Goal: Task Accomplishment & Management: Manage account settings

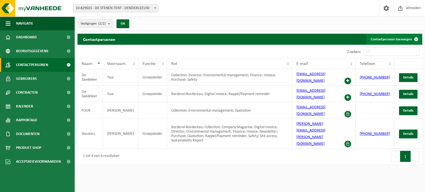
click at [399, 40] on link "Contactpersoon toevoegen" at bounding box center [394, 39] width 55 height 11
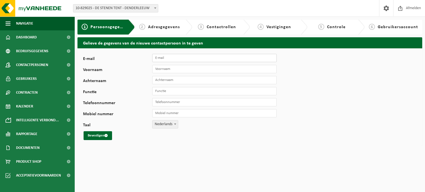
click at [177, 58] on input "E-mail" at bounding box center [214, 58] width 125 height 8
type input "[EMAIL_ADDRESS][DOMAIN_NAME]"
click at [179, 68] on input "Voornaam" at bounding box center [214, 69] width 125 height 8
type input "Lukas"
click at [178, 81] on input "Achternaam" at bounding box center [214, 80] width 125 height 8
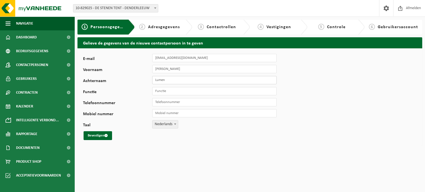
type input "Lumen"
click at [178, 92] on input "Functie" at bounding box center [214, 91] width 125 height 8
type input "Assistent groepsleider"
click at [192, 104] on input "Telefoonnummer" at bounding box center [214, 102] width 125 height 8
type input "0"
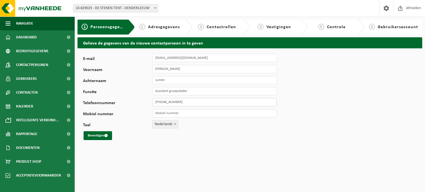
drag, startPoint x: 187, startPoint y: 102, endPoint x: 148, endPoint y: 102, distance: 39.6
click at [148, 102] on div "Telefoonnummer +32 478 39 93 96" at bounding box center [182, 102] width 199 height 8
type input "[PHONE_NUMBER]"
click at [172, 114] on input "Mobiel nummer" at bounding box center [214, 113] width 125 height 8
paste input "[PHONE_NUMBER]"
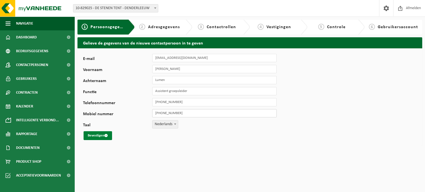
type input "[PHONE_NUMBER]"
click at [106, 135] on span "submit" at bounding box center [106, 136] width 4 height 4
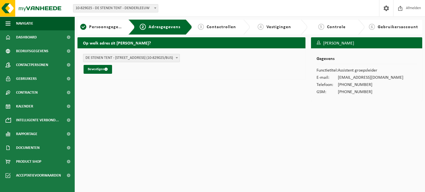
click at [169, 57] on span "DE STENEN TENT - STEENWEG 637 , 9470 DENDERLEEUW BE (10-829025/BUS)" at bounding box center [131, 58] width 96 height 8
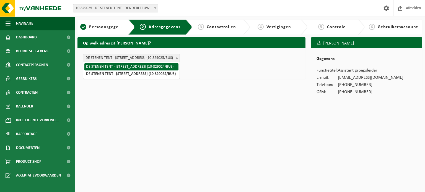
select select "368366"
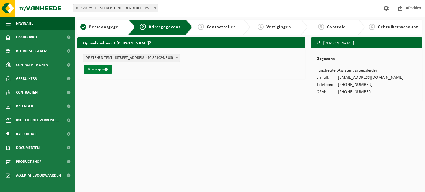
click at [102, 71] on button "Bevestigen" at bounding box center [98, 69] width 29 height 9
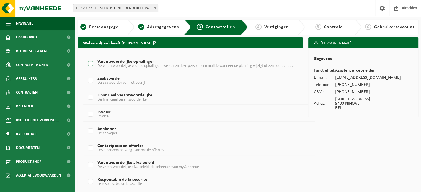
click at [93, 65] on label "Verantwoordelijke ophalingen De verantwoordelijke voor de ophalingen, we sturen…" at bounding box center [190, 64] width 206 height 8
click at [86, 57] on input "Verantwoordelijke ophalingen De verantwoordelijke voor de ophalingen, we sturen…" at bounding box center [86, 57] width 0 height 0
checkbox input "true"
click at [87, 79] on label "Zaakvoerder De zaakvoerder van het bedrijf" at bounding box center [190, 81] width 206 height 8
click at [86, 74] on input "Zaakvoerder De zaakvoerder van het bedrijf" at bounding box center [86, 74] width 0 height 0
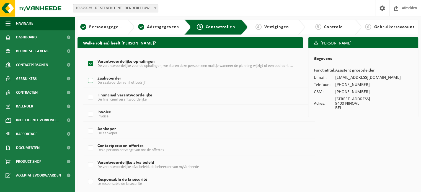
checkbox input "true"
click at [90, 97] on label "Financieel verantwoordelijke De financieel verantwoordelijke" at bounding box center [190, 98] width 206 height 8
click at [86, 91] on input "Financieel verantwoordelijke De financieel verantwoordelijke" at bounding box center [86, 91] width 0 height 0
checkbox input "true"
click at [90, 115] on label "Invoice Invoice" at bounding box center [190, 114] width 206 height 8
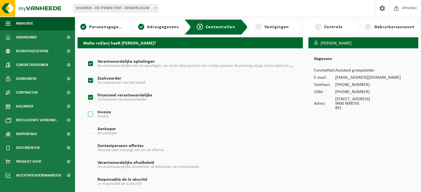
click at [86, 108] on input "Invoice Invoice" at bounding box center [86, 107] width 0 height 0
checkbox input "true"
click at [91, 130] on label "Aankoper De aankoper" at bounding box center [190, 131] width 206 height 8
click at [86, 125] on input "Aankoper De aankoper" at bounding box center [86, 124] width 0 height 0
checkbox input "true"
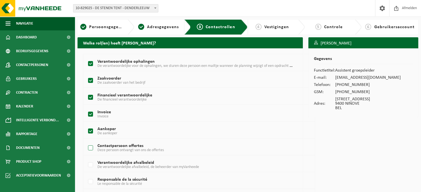
click at [93, 148] on label "Contactpersoon offertes Deze persoon ontvangt van ons de offertes" at bounding box center [190, 148] width 206 height 8
click at [86, 142] on input "Contactpersoon offertes Deze persoon ontvangt van ons de offertes" at bounding box center [86, 141] width 0 height 0
checkbox input "true"
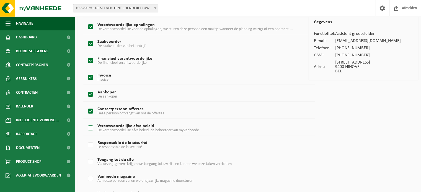
click at [89, 130] on label "Verantwoordelijke afvalbeleid De verantwoordelijke afvalbeleid, de beheerder va…" at bounding box center [190, 128] width 206 height 8
click at [86, 122] on input "Verantwoordelijke afvalbeleid De verantwoordelijke afvalbeleid, de beheerder va…" at bounding box center [86, 121] width 0 height 0
checkbox input "true"
click at [91, 145] on label "Responsable de la sécurité Le responsable de la sécurité" at bounding box center [190, 145] width 206 height 8
click at [86, 138] on input "Responsable de la sécurité Le responsable de la sécurité" at bounding box center [86, 138] width 0 height 0
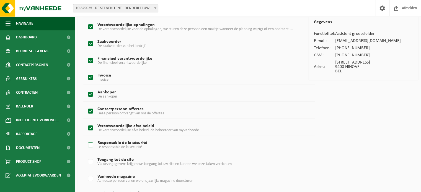
checkbox input "true"
click at [92, 161] on label "Toegang tot de site Via deze gegevens krijgen we toegang tot uw site en kunnen …" at bounding box center [190, 162] width 206 height 8
click at [86, 155] on input "Toegang tot de site Via deze gegevens krijgen we toegang tot uw site en kunnen …" at bounding box center [86, 155] width 0 height 0
checkbox input "true"
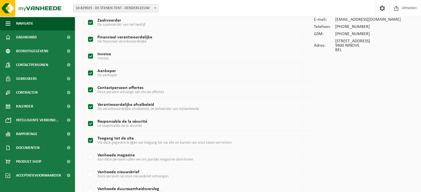
scroll to position [74, 0]
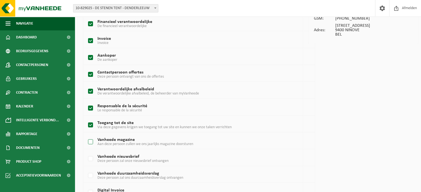
click at [93, 143] on label "Vanheede magazine Aan deze persoon zullen we ons jaarlijks magazine doorsturen" at bounding box center [190, 142] width 206 height 8
click at [86, 135] on input "Vanheede magazine Aan deze persoon zullen we ons jaarlijks magazine doorsturen" at bounding box center [86, 135] width 0 height 0
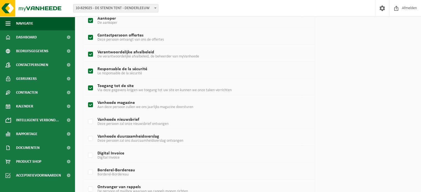
click at [89, 104] on label "Vanheede magazine Aan deze persoon zullen we ons jaarlijks magazine doorsturen" at bounding box center [190, 105] width 206 height 8
click at [86, 98] on input "Vanheede magazine Aan deze persoon zullen we ons jaarlijks magazine doorsturen" at bounding box center [86, 98] width 0 height 0
click at [90, 105] on label "Vanheede magazine Aan deze persoon zullen we ons jaarlijks magazine doorsturen" at bounding box center [190, 105] width 206 height 8
click at [86, 98] on input "Vanheede magazine Aan deze persoon zullen we ons jaarlijks magazine doorsturen" at bounding box center [86, 98] width 0 height 0
checkbox input "true"
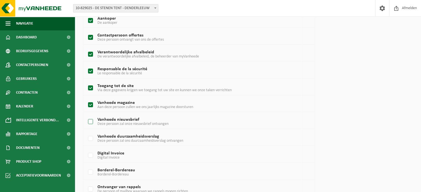
click at [91, 121] on label "Vanheede nieuwsbrief Deze persoon zal onze nieuwsbrief ontvangen" at bounding box center [190, 122] width 206 height 8
click at [86, 115] on input "Vanheede nieuwsbrief Deze persoon zal onze nieuwsbrief ontvangen" at bounding box center [86, 115] width 0 height 0
checkbox input "true"
click at [91, 138] on label "Vanheede duurzaamheidsverslag Deze persoon zal ons duurzaamheidsverslag ontvang…" at bounding box center [190, 139] width 206 height 8
click at [86, 132] on input "Vanheede duurzaamheidsverslag Deze persoon zal ons duurzaamheidsverslag ontvang…" at bounding box center [86, 132] width 0 height 0
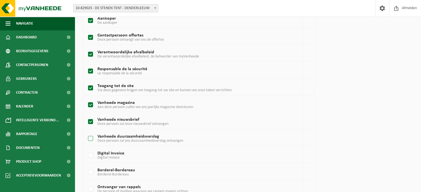
checkbox input "true"
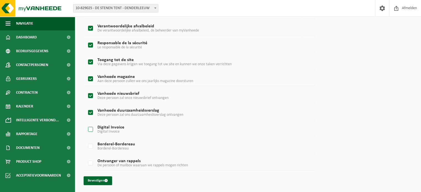
click at [91, 129] on label "Digital Invoice Digital Invoice" at bounding box center [190, 130] width 206 height 8
click at [86, 123] on input "Digital Invoice Digital Invoice" at bounding box center [86, 123] width 0 height 0
checkbox input "true"
click at [93, 145] on label "Borderel-Bordereau Borderel-Bordereau" at bounding box center [190, 147] width 206 height 8
click at [86, 140] on input "Borderel-Bordereau Borderel-Bordereau" at bounding box center [86, 140] width 0 height 0
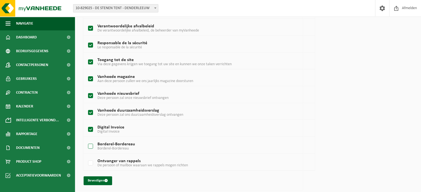
checkbox input "true"
click at [92, 161] on label "Ontvanger van rappels De persoon of mailbox waaraan we rappels mogen richten" at bounding box center [190, 164] width 206 height 8
click at [86, 157] on input "Ontvanger van rappels De persoon of mailbox waaraan we rappels mogen richten" at bounding box center [86, 156] width 0 height 0
checkbox input "true"
click at [103, 179] on button "Bevestigen" at bounding box center [98, 181] width 29 height 9
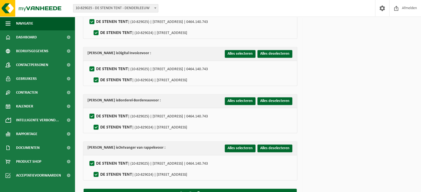
scroll to position [585, 0]
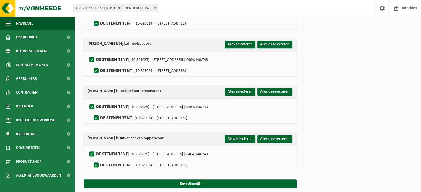
click at [91, 150] on label"] "DE STENEN TENT | (10-829025) | [STREET_ADDRESS] | 0464.140.743" at bounding box center [148, 154] width 120 height 8
click at [88, 148] on input "DE STENEN TENT | (10-829025) | [STREET_ADDRESS] | 0464.140.743" at bounding box center [87, 147] width 0 height 0
checkbox input "false"
click at [92, 150] on label"] "DE STENEN TENT | (10-829025) | STEENWEG 637, 9470 DENDERLEEUW | 0464.140.743" at bounding box center [148, 154] width 120 height 8
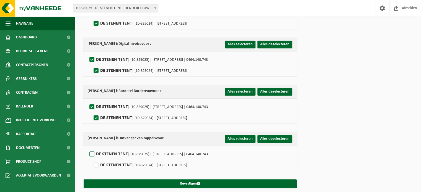
click at [88, 148] on input "DE STENEN TENT | (10-829025) | STEENWEG 637, 9470 DENDERLEEUW | 0464.140.743" at bounding box center [87, 147] width 0 height 0
checkbox input "true"
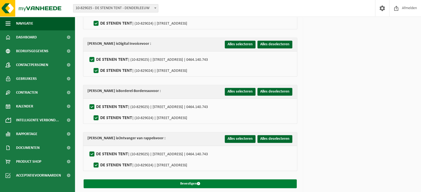
click at [192, 180] on button "Bevestigen" at bounding box center [190, 184] width 213 height 9
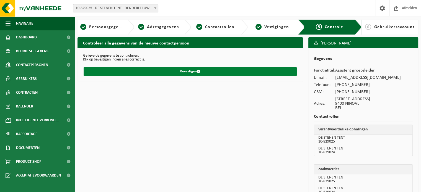
click at [170, 68] on button "Bevestigen" at bounding box center [190, 71] width 213 height 9
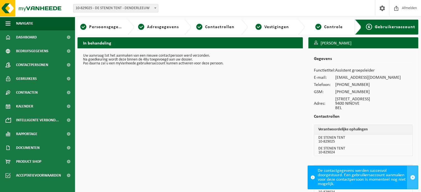
click at [416, 179] on button "button" at bounding box center [412, 177] width 11 height 23
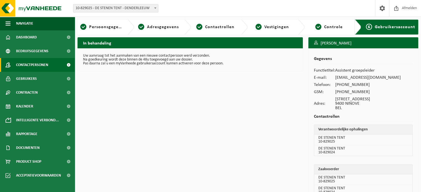
click at [45, 64] on span "Contactpersonen" at bounding box center [32, 65] width 32 height 14
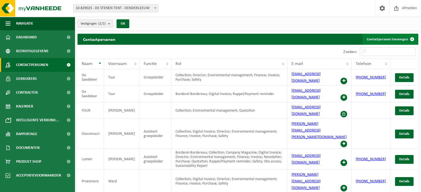
click at [392, 34] on link "Contactpersoon toevoegen" at bounding box center [390, 39] width 55 height 11
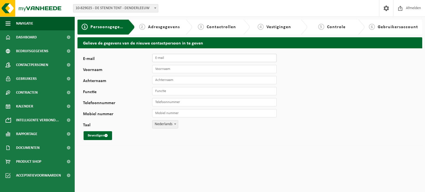
click at [178, 56] on input "E-mail" at bounding box center [214, 58] width 125 height 8
click at [297, 76] on div "E-mail Voornaam Achternaam Functie Telefoonnummer Mobiel nummer Taal Nederlands…" at bounding box center [250, 96] width 345 height 97
drag, startPoint x: 203, startPoint y: 58, endPoint x: 204, endPoint y: 61, distance: 3.5
click at [203, 58] on input "E-mail" at bounding box center [214, 58] width 125 height 8
type input "rhouthaeve@gmail.com"
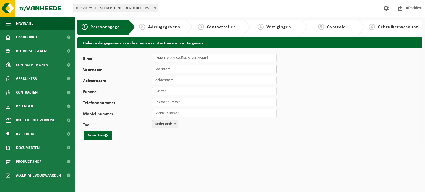
click at [174, 71] on input "Voornaam" at bounding box center [214, 69] width 125 height 8
type input "Robin"
click at [185, 80] on input "Achternaam" at bounding box center [214, 80] width 125 height 8
type input "Houthaeve"
click at [202, 91] on input "Functie" at bounding box center [214, 91] width 125 height 8
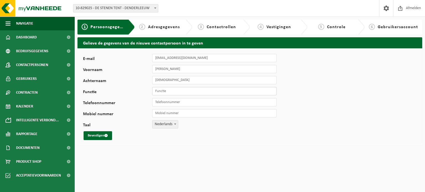
type input "Assistent groepsleider"
click at [173, 102] on input "Telefoonnummer" at bounding box center [214, 102] width 125 height 8
drag, startPoint x: 187, startPoint y: 104, endPoint x: 152, endPoint y: 103, distance: 35.2
click at [152, 103] on div "Telefoonnummer +32 472 27 41 40" at bounding box center [182, 102] width 199 height 8
type input "[PHONE_NUMBER]"
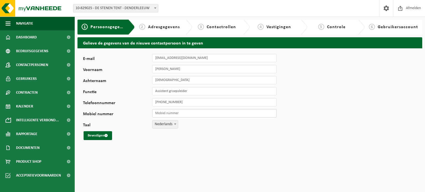
click at [172, 116] on input "Mobiel nummer" at bounding box center [214, 113] width 125 height 8
paste input "[PHONE_NUMBER]"
type input "[PHONE_NUMBER]"
click at [111, 135] on button "Bevestigen" at bounding box center [98, 136] width 29 height 9
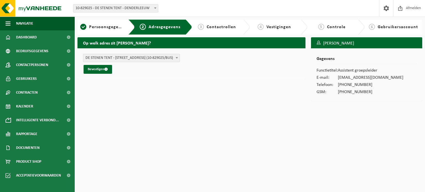
click at [154, 59] on span "DE STENEN TENT - STEENWEG 637 , 9470 DENDERLEEUW BE (10-829025/BUS)" at bounding box center [131, 58] width 96 height 8
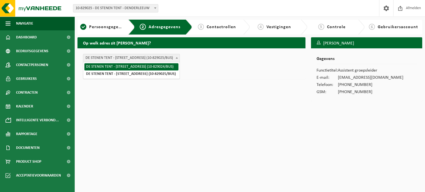
select select "368366"
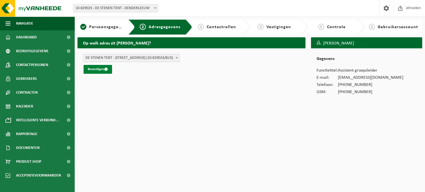
click at [103, 70] on button "Bevestigen" at bounding box center [98, 69] width 29 height 9
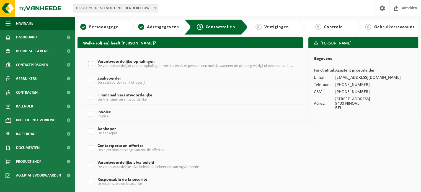
click at [92, 65] on label "Verantwoordelijke ophalingen De verantwoordelijke voor de ophalingen, we sturen…" at bounding box center [190, 64] width 206 height 8
click at [86, 57] on input "Verantwoordelijke ophalingen De verantwoordelijke voor de ophalingen, we sturen…" at bounding box center [86, 57] width 0 height 0
checkbox input "true"
click at [92, 79] on label "Zaakvoerder De zaakvoerder van het bedrijf" at bounding box center [190, 81] width 206 height 8
click at [86, 74] on input "Zaakvoerder De zaakvoerder van het bedrijf" at bounding box center [86, 74] width 0 height 0
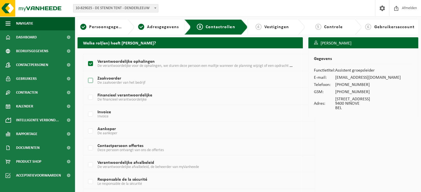
checkbox input "true"
click at [91, 97] on label "Financieel verantwoordelijke De financieel verantwoordelijke" at bounding box center [190, 98] width 206 height 8
click at [86, 91] on input "Financieel verantwoordelijke De financieel verantwoordelijke" at bounding box center [86, 91] width 0 height 0
checkbox input "true"
click at [91, 113] on label "Invoice Invoice" at bounding box center [190, 114] width 206 height 8
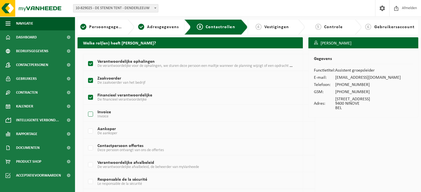
click at [86, 108] on input "Invoice Invoice" at bounding box center [86, 107] width 0 height 0
checkbox input "true"
click at [90, 130] on label "Aankoper De aankoper" at bounding box center [190, 131] width 206 height 8
click at [86, 125] on input "Aankoper De aankoper" at bounding box center [86, 124] width 0 height 0
checkbox input "true"
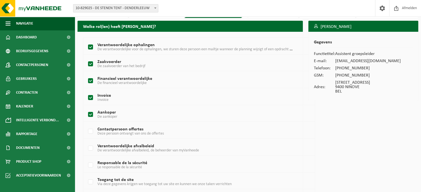
scroll to position [37, 0]
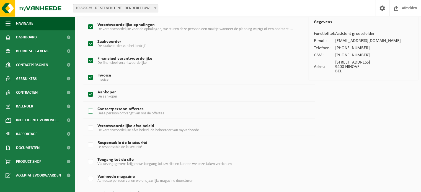
click at [90, 110] on label "Contactpersoon offertes Deze persoon ontvangt van ons de offertes" at bounding box center [190, 111] width 206 height 8
click at [86, 105] on input "Contactpersoon offertes Deze persoon ontvangt van ons de offertes" at bounding box center [86, 104] width 0 height 0
checkbox input "true"
click at [90, 126] on label "Verantwoordelijke afvalbeleid De verantwoordelijke afvalbeleid, de beheerder va…" at bounding box center [190, 128] width 206 height 8
click at [86, 122] on input "Verantwoordelijke afvalbeleid De verantwoordelijke afvalbeleid, de beheerder va…" at bounding box center [86, 121] width 0 height 0
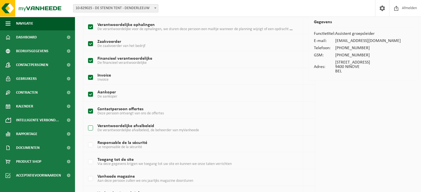
checkbox input "true"
click at [90, 146] on label "Responsable de la sécurité Le responsable de la sécurité" at bounding box center [190, 145] width 206 height 8
click at [86, 138] on input "Responsable de la sécurité Le responsable de la sécurité" at bounding box center [86, 138] width 0 height 0
checkbox input "true"
click at [92, 161] on label "Toegang tot de site Via deze gegevens krijgen we toegang tot uw site en kunnen …" at bounding box center [190, 162] width 206 height 8
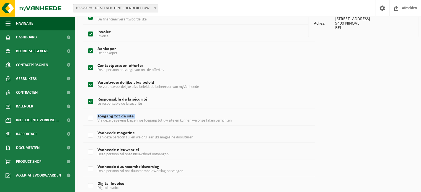
scroll to position [111, 0]
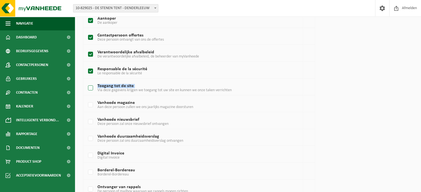
click at [93, 85] on label "Toegang tot de site Via deze gegevens krijgen we toegang tot uw site en kunnen …" at bounding box center [190, 88] width 206 height 8
click at [86, 81] on input "Toegang tot de site Via deze gegevens krijgen we toegang tot uw site en kunnen …" at bounding box center [86, 81] width 0 height 0
checkbox input "true"
click at [92, 106] on label "Vanheede magazine Aan deze persoon zullen we ons jaarlijks magazine doorsturen" at bounding box center [190, 105] width 206 height 8
click at [86, 98] on input "Vanheede magazine Aan deze persoon zullen we ons jaarlijks magazine doorsturen" at bounding box center [86, 98] width 0 height 0
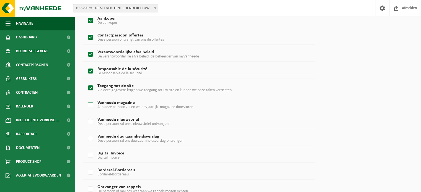
checkbox input "true"
click at [92, 120] on label "Vanheede nieuwsbrief Deze persoon zal onze nieuwsbrief ontvangen" at bounding box center [190, 122] width 206 height 8
click at [86, 115] on input "Vanheede nieuwsbrief Deze persoon zal onze nieuwsbrief ontvangen" at bounding box center [86, 115] width 0 height 0
checkbox input "true"
click at [90, 138] on label "Vanheede duurzaamheidsverslag Deze persoon zal ons duurzaamheidsverslag ontvang…" at bounding box center [190, 139] width 206 height 8
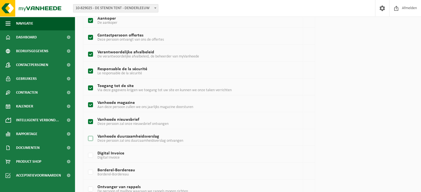
click at [86, 132] on input "Vanheede duurzaamheidsverslag Deze persoon zal ons duurzaamheidsverslag ontvang…" at bounding box center [86, 132] width 0 height 0
checkbox input "true"
click at [91, 156] on label "Digital Invoice Digital Invoice" at bounding box center [190, 156] width 206 height 8
click at [86, 149] on input "Digital Invoice Digital Invoice" at bounding box center [86, 149] width 0 height 0
checkbox input "true"
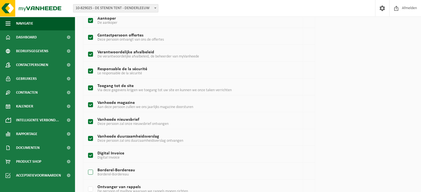
drag, startPoint x: 92, startPoint y: 166, endPoint x: 93, endPoint y: 173, distance: 6.7
click at [92, 167] on td "Borderel-Bordereau Borderel-Bordereau" at bounding box center [199, 171] width 232 height 17
click at [93, 173] on label "Borderel-Bordereau Borderel-Bordereau" at bounding box center [190, 173] width 206 height 8
click at [86, 166] on input "Borderel-Bordereau Borderel-Bordereau" at bounding box center [86, 166] width 0 height 0
checkbox input "true"
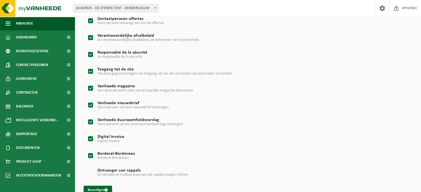
scroll to position [137, 0]
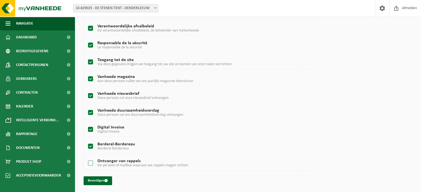
click at [89, 164] on label "Ontvanger van rappels De persoon of mailbox waaraan we rappels mogen richten" at bounding box center [190, 164] width 206 height 8
click at [86, 157] on input "Ontvanger van rappels De persoon of mailbox waaraan we rappels mogen richten" at bounding box center [86, 156] width 0 height 0
checkbox input "true"
click at [103, 177] on button "Bevestigen" at bounding box center [98, 181] width 29 height 9
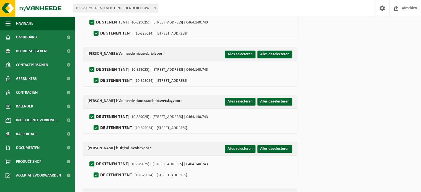
scroll to position [585, 0]
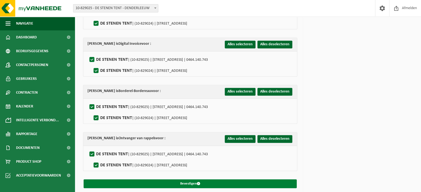
click at [201, 180] on button "Bevestigen" at bounding box center [190, 184] width 213 height 9
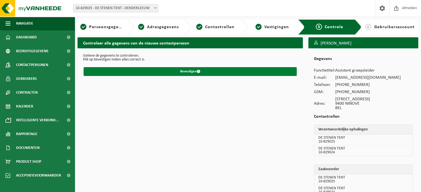
click at [179, 74] on button "Bevestigen" at bounding box center [190, 71] width 213 height 9
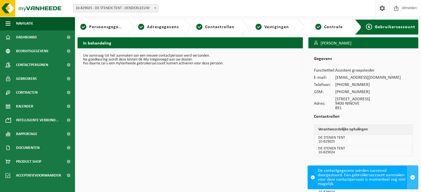
click at [413, 176] on span "button" at bounding box center [412, 177] width 5 height 5
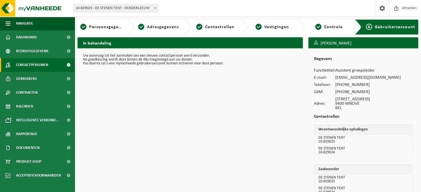
click at [38, 66] on span "Contactpersonen" at bounding box center [32, 65] width 32 height 14
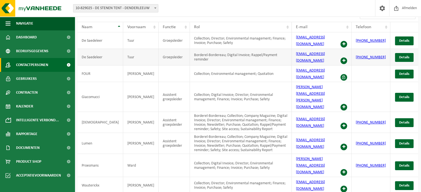
scroll to position [43, 0]
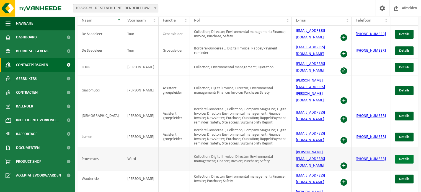
click at [406, 158] on span "Details" at bounding box center [404, 160] width 10 height 4
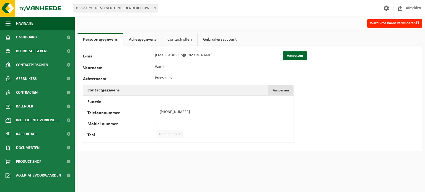
click at [288, 93] on button "Aanpassen Annuleren" at bounding box center [281, 91] width 25 height 10
click at [421, 24] on button "Ward Proesmans verwijderen" at bounding box center [395, 23] width 55 height 8
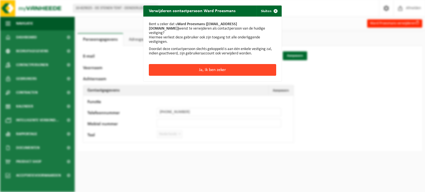
click at [210, 68] on button "Ja, ik ben zeker" at bounding box center [212, 70] width 127 height 12
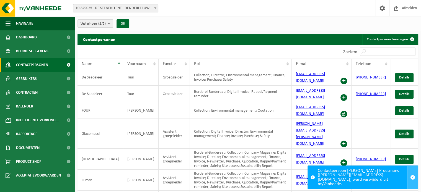
click at [412, 180] on span "button" at bounding box center [412, 177] width 5 height 5
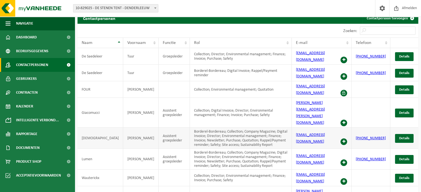
scroll to position [31, 0]
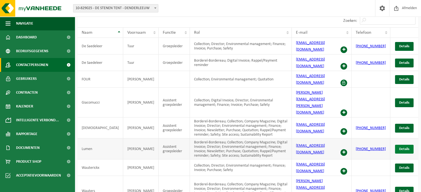
click at [403, 148] on span "Details" at bounding box center [404, 150] width 10 height 4
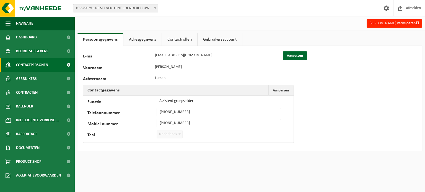
click at [55, 66] on link "Contactpersonen" at bounding box center [37, 65] width 75 height 14
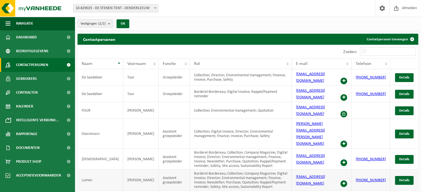
scroll to position [31, 0]
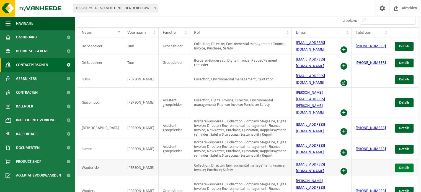
click at [398, 164] on link "Details" at bounding box center [404, 168] width 19 height 9
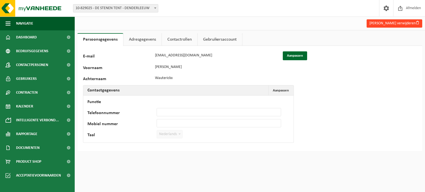
click at [409, 21] on button "Luka Wauterickx verwijderen" at bounding box center [395, 23] width 56 height 8
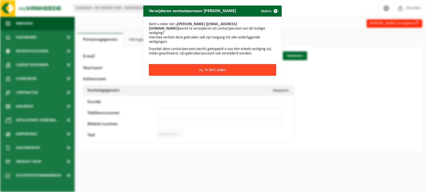
click at [248, 65] on button "Ja, ik ben zeker" at bounding box center [212, 70] width 127 height 12
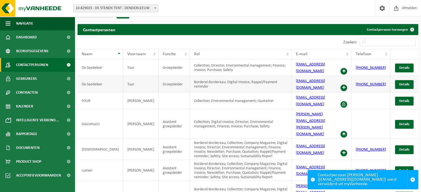
scroll to position [15, 0]
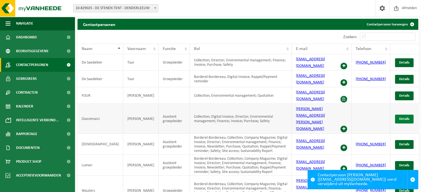
click at [408, 115] on link "Details" at bounding box center [404, 119] width 19 height 9
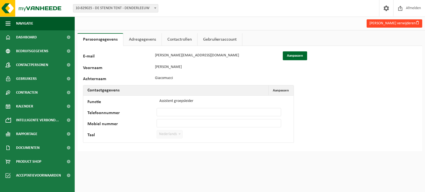
click at [400, 24] on button "Emilio Giacomucci verwijderen" at bounding box center [395, 23] width 56 height 8
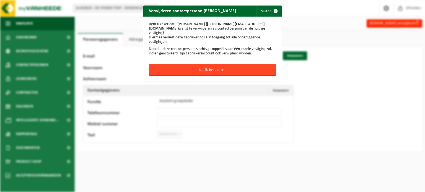
click at [252, 67] on button "Ja, ik ben zeker" at bounding box center [212, 70] width 127 height 12
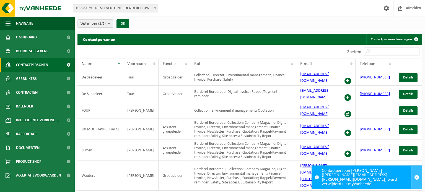
click at [419, 180] on span "button" at bounding box center [417, 177] width 5 height 5
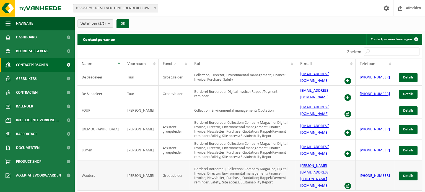
click at [351, 183] on span at bounding box center [348, 186] width 7 height 7
click at [351, 151] on span at bounding box center [348, 154] width 7 height 7
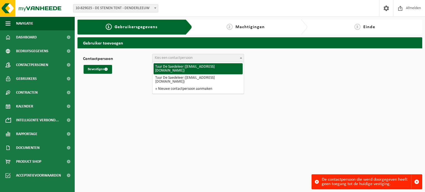
click at [237, 58] on span "Kies een contactpersoon" at bounding box center [198, 58] width 91 height 8
click at [237, 30] on div "2 Machtigingen" at bounding box center [245, 27] width 101 height 7
click at [230, 58] on span "Kies een contactpersoon" at bounding box center [198, 58] width 91 height 8
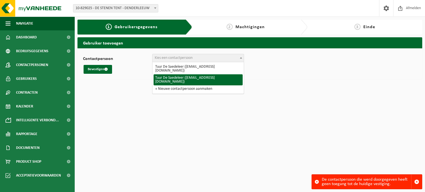
select select "114123"
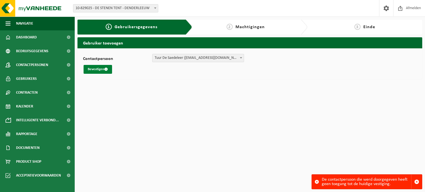
click at [95, 70] on button "Bevestigen" at bounding box center [98, 69] width 29 height 9
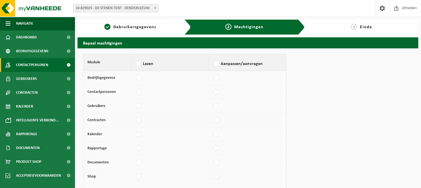
click at [57, 65] on link "Contactpersonen" at bounding box center [37, 65] width 75 height 14
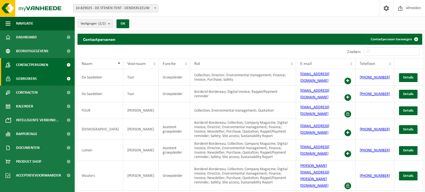
click at [44, 76] on link "Gebruikers" at bounding box center [37, 79] width 75 height 14
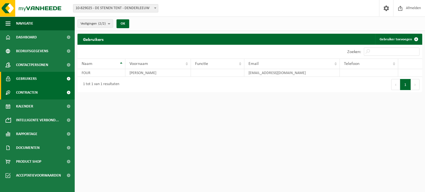
click at [47, 89] on link "Contracten" at bounding box center [37, 93] width 75 height 14
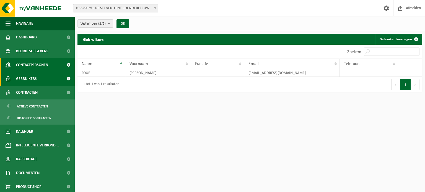
click at [40, 63] on span "Contactpersonen" at bounding box center [32, 65] width 32 height 14
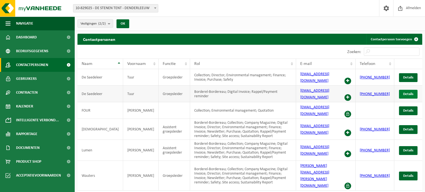
click at [407, 92] on span "Details" at bounding box center [409, 94] width 10 height 4
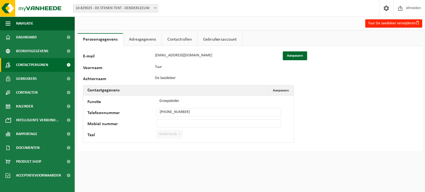
click at [42, 62] on span "Contactpersonen" at bounding box center [32, 65] width 32 height 14
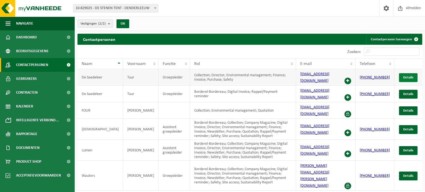
click at [408, 76] on span "Details" at bounding box center [409, 78] width 10 height 4
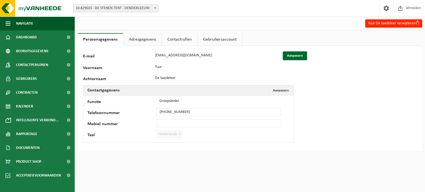
click at [150, 37] on link "Adresgegevens" at bounding box center [143, 39] width 38 height 13
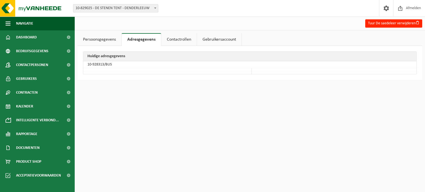
click at [193, 39] on link "Contactrollen" at bounding box center [178, 39] width 35 height 13
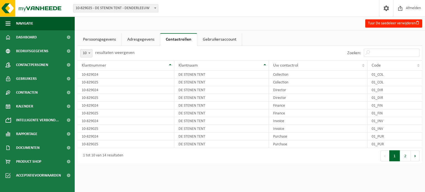
click at [209, 38] on link "Gebruikersaccount" at bounding box center [219, 39] width 45 height 13
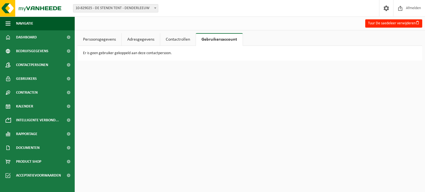
click at [138, 41] on link "Adresgegevens" at bounding box center [141, 39] width 38 height 13
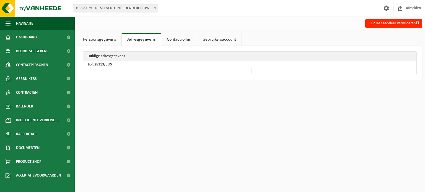
click at [87, 51] on div "Huidige adresgegevens 10-928313/BUS" at bounding box center [250, 63] width 345 height 34
click at [92, 44] on link "Persoonsgegevens" at bounding box center [100, 39] width 44 height 13
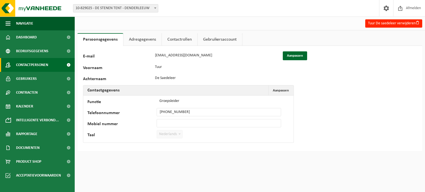
click at [50, 64] on link "Contactpersonen" at bounding box center [37, 65] width 75 height 14
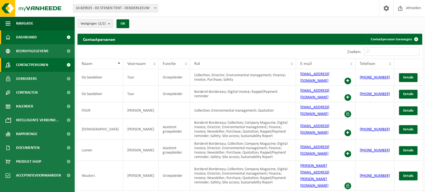
click at [45, 37] on link "Dashboard" at bounding box center [37, 37] width 75 height 14
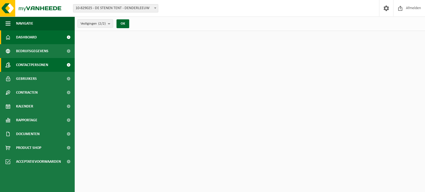
click at [50, 67] on link "Contactpersonen" at bounding box center [37, 65] width 75 height 14
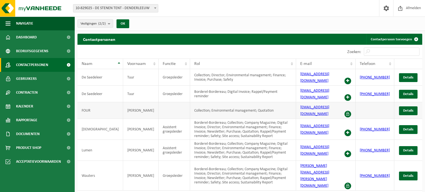
click at [160, 102] on td at bounding box center [175, 110] width 32 height 17
click at [351, 111] on span at bounding box center [348, 114] width 7 height 7
click at [413, 109] on span "Details" at bounding box center [409, 111] width 10 height 4
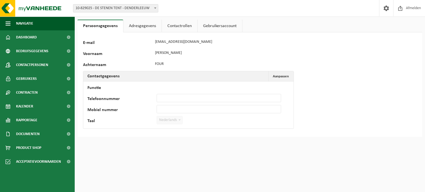
click at [142, 24] on link "Adresgegevens" at bounding box center [143, 26] width 38 height 13
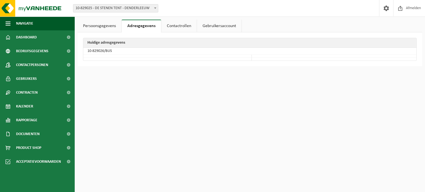
click at [195, 25] on link "Contactrollen" at bounding box center [178, 26] width 35 height 13
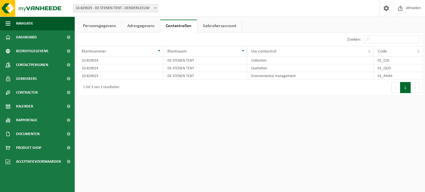
click at [217, 21] on link "Gebruikersaccount" at bounding box center [219, 26] width 45 height 13
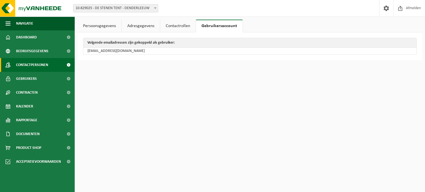
click at [63, 66] on span at bounding box center [68, 65] width 12 height 14
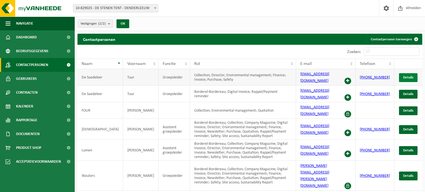
click at [408, 76] on span "Details" at bounding box center [409, 78] width 10 height 4
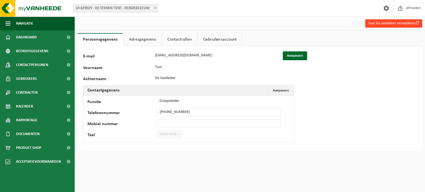
click at [405, 21] on button "Tuur De saedeleer verwijderen" at bounding box center [394, 23] width 57 height 8
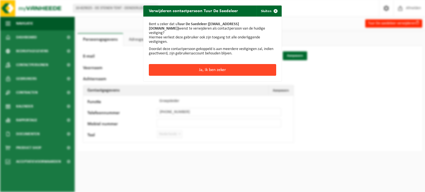
click at [223, 64] on button "Ja, ik ben zeker" at bounding box center [212, 70] width 127 height 12
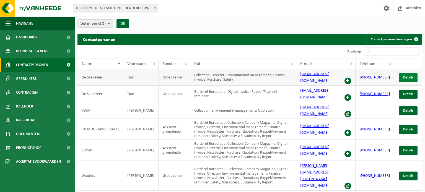
click at [412, 76] on span "Details" at bounding box center [409, 78] width 10 height 4
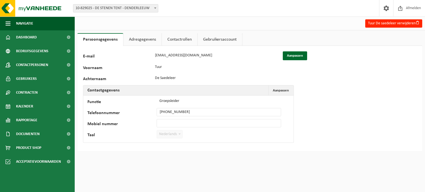
click at [404, 25] on button "Tuur De saedeleer verwijderen" at bounding box center [394, 23] width 57 height 8
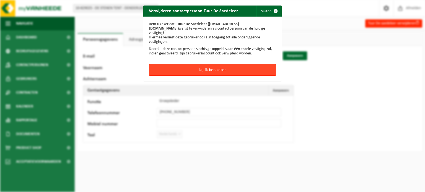
click at [230, 64] on button "Ja, ik ben zeker" at bounding box center [212, 70] width 127 height 12
